Goal: Find specific page/section: Find specific page/section

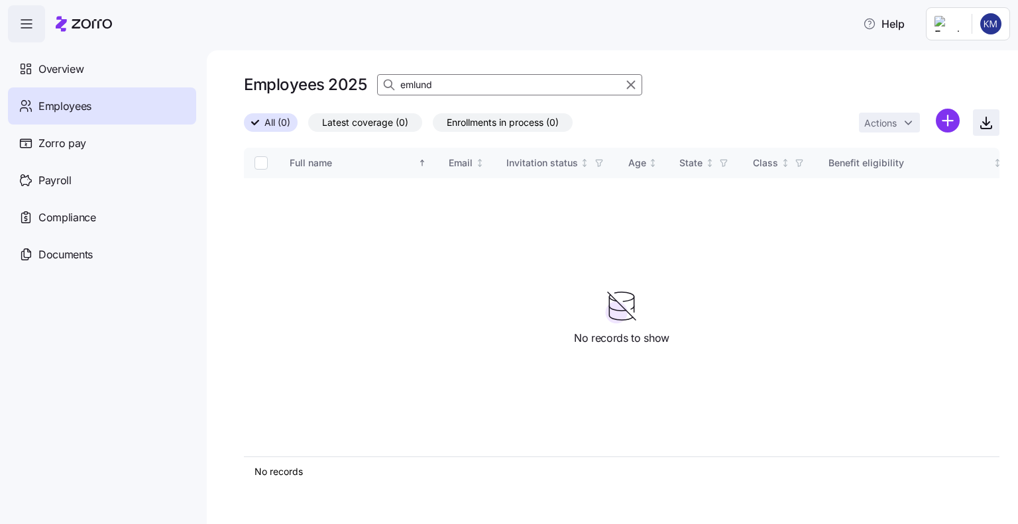
type input "emlund"
